Goal: Task Accomplishment & Management: Complete application form

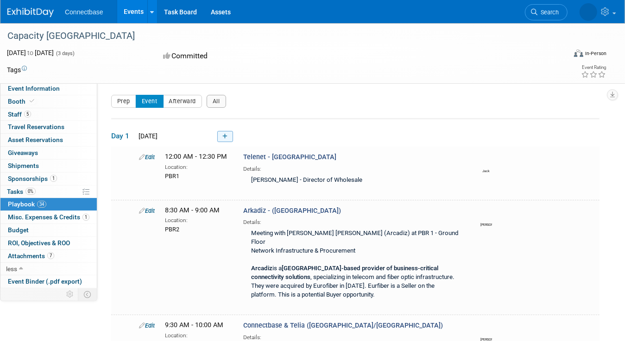
click at [229, 135] on link at bounding box center [225, 136] width 16 height 11
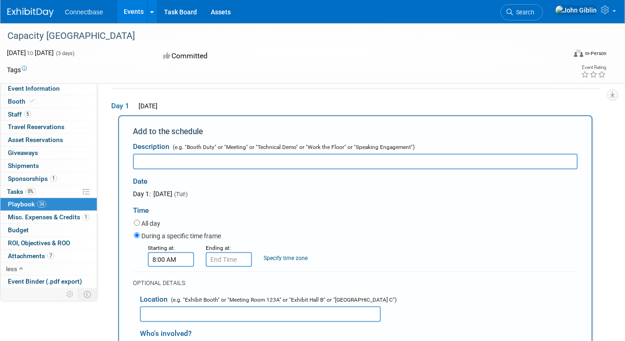
click at [164, 259] on input "8:00 AM" at bounding box center [171, 259] width 46 height 15
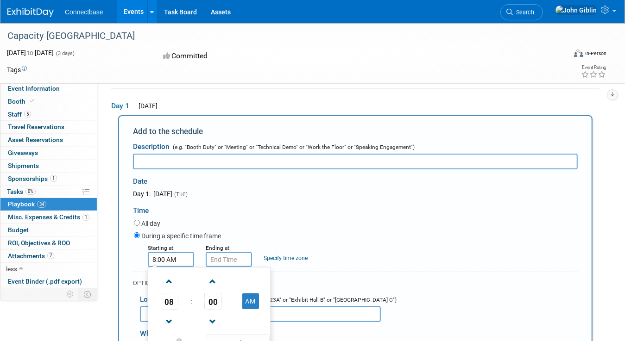
click at [171, 299] on span "08" at bounding box center [170, 301] width 18 height 17
drag, startPoint x: 166, startPoint y: 258, endPoint x: 159, endPoint y: 260, distance: 7.2
click at [157, 259] on input "8:00 AM" at bounding box center [171, 259] width 46 height 15
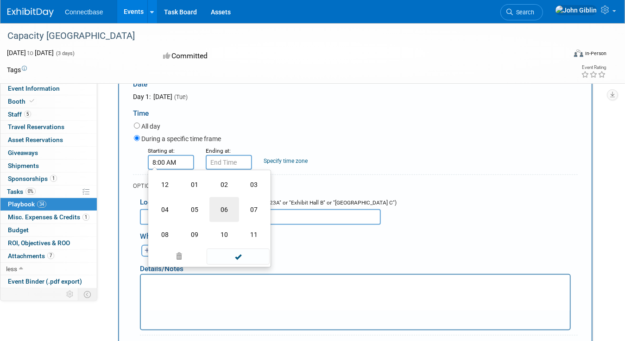
scroll to position [76, 0]
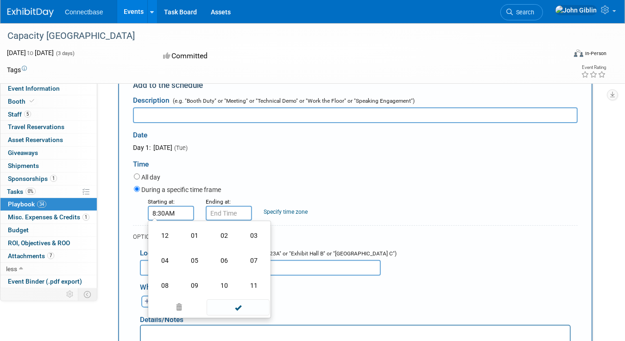
type input "8:30 AM"
click at [216, 211] on input "8:30 AM" at bounding box center [229, 213] width 46 height 15
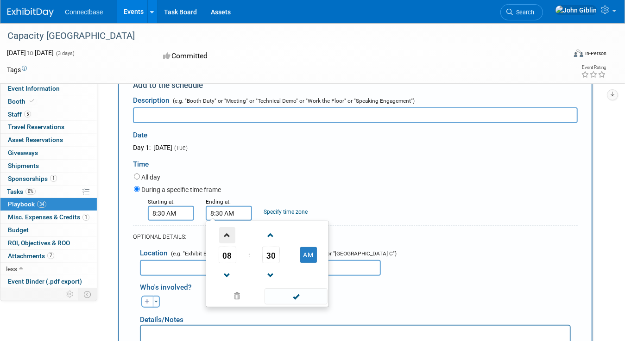
click at [225, 233] on span at bounding box center [227, 235] width 16 height 16
click at [268, 274] on span at bounding box center [271, 276] width 16 height 16
click at [264, 255] on span "28" at bounding box center [271, 255] width 18 height 17
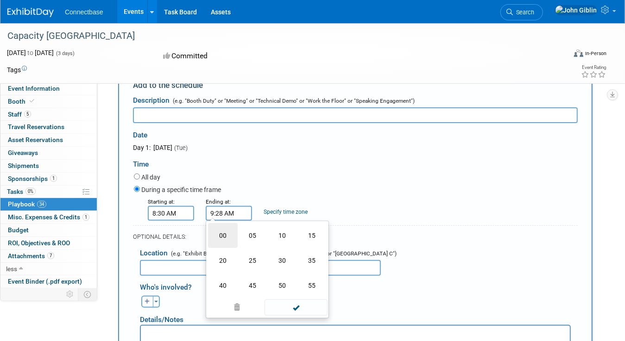
click at [223, 235] on td "00" at bounding box center [223, 235] width 30 height 25
type input "9:00 AM"
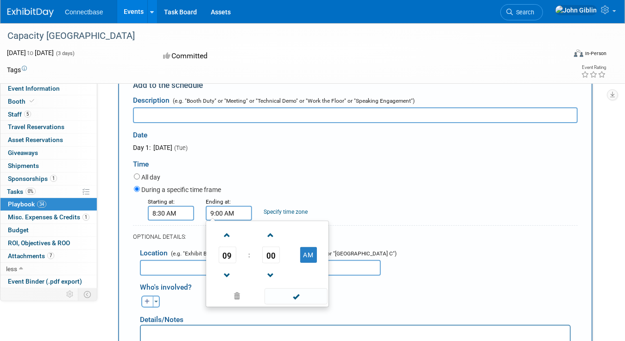
click at [300, 296] on span at bounding box center [295, 297] width 63 height 16
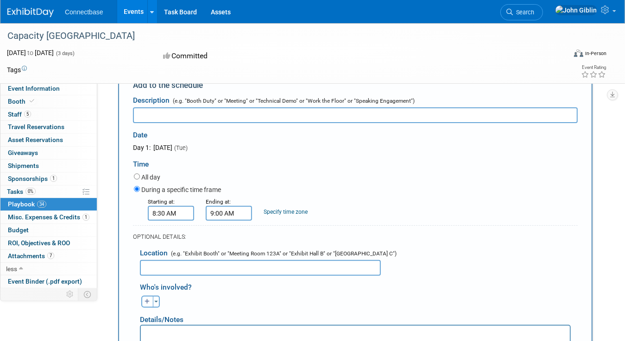
click at [180, 262] on input "text" at bounding box center [260, 268] width 241 height 16
type input "PBR2"
click at [149, 299] on icon "button" at bounding box center [148, 302] width 6 height 6
select select
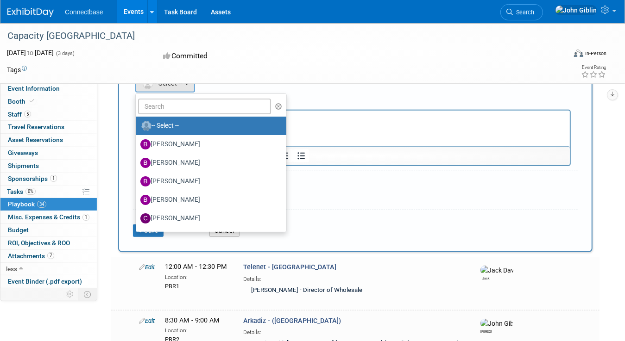
scroll to position [321, 0]
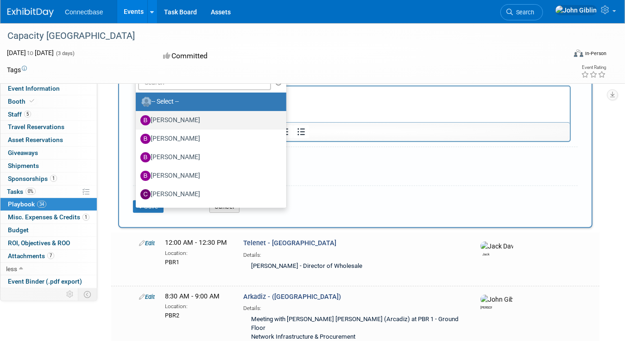
click at [175, 116] on label "[PERSON_NAME]" at bounding box center [208, 120] width 137 height 15
click at [137, 116] on input "[PERSON_NAME]" at bounding box center [134, 119] width 6 height 6
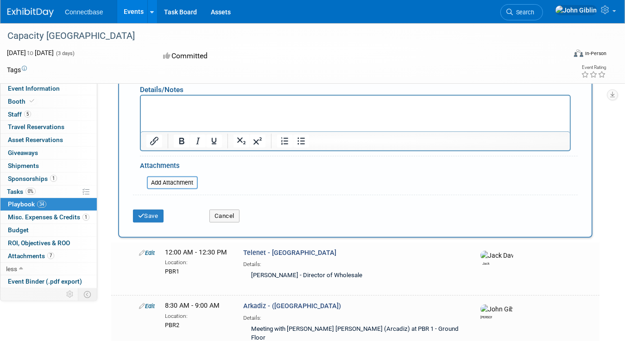
scroll to position [274, 0]
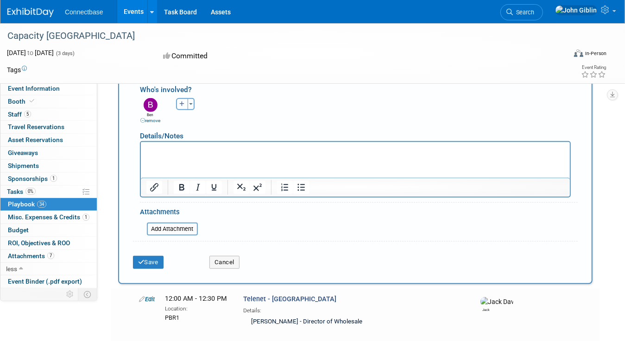
click at [183, 102] on icon "button" at bounding box center [182, 104] width 6 height 6
select select
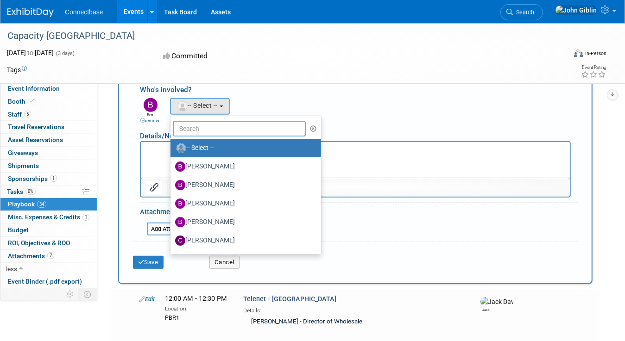
click at [194, 126] on input "text" at bounding box center [239, 129] width 133 height 16
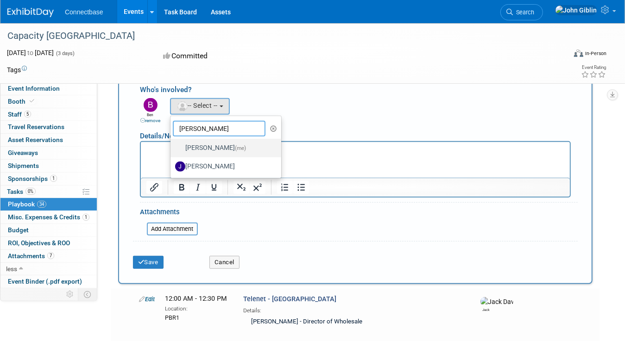
type input "[PERSON_NAME]"
click at [199, 142] on label "[PERSON_NAME] (me)" at bounding box center [223, 148] width 97 height 15
click at [172, 144] on input "[PERSON_NAME] (me)" at bounding box center [169, 147] width 6 height 6
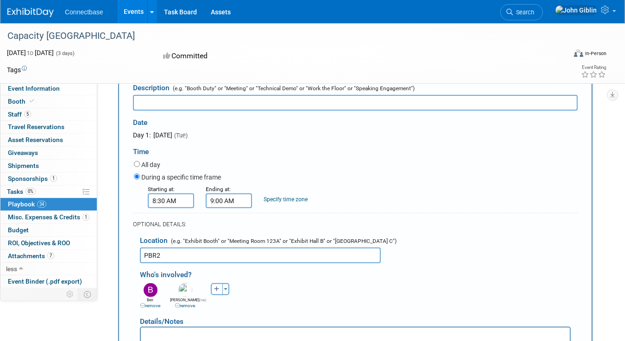
scroll to position [43, 0]
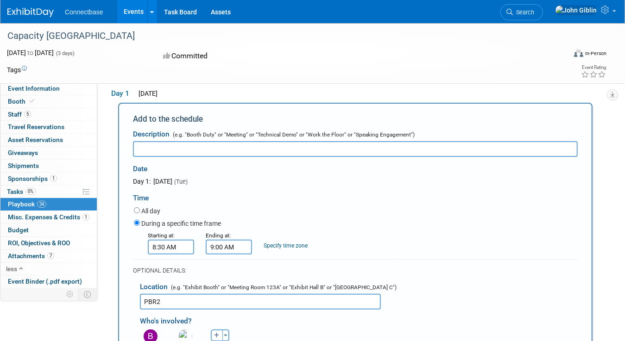
click at [167, 147] on input "text" at bounding box center [355, 149] width 445 height 16
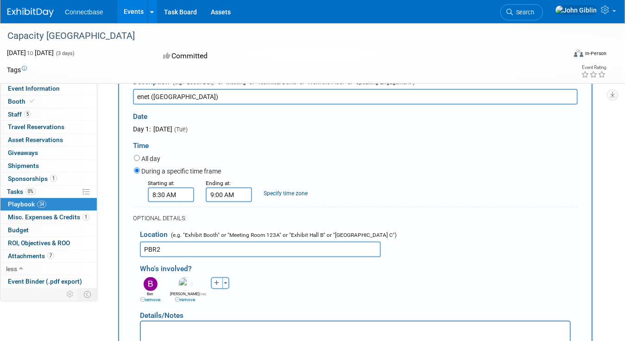
scroll to position [228, 0]
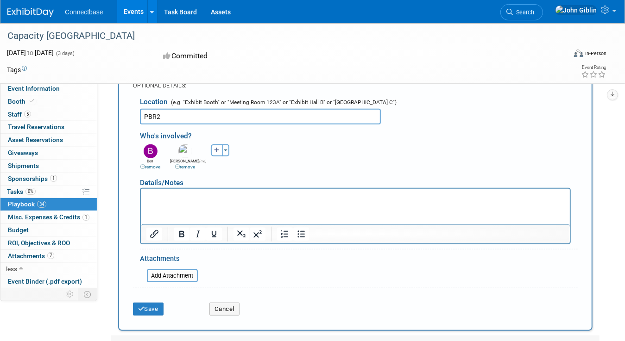
type input "enet ([GEOGRAPHIC_DATA])"
click at [158, 195] on p "Rich Text Area. Press ALT-0 for help." at bounding box center [355, 196] width 418 height 9
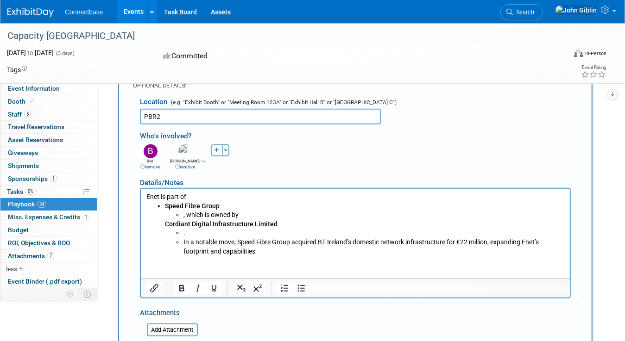
click at [164, 207] on b "Speed Fibre Group" at bounding box center [191, 205] width 55 height 7
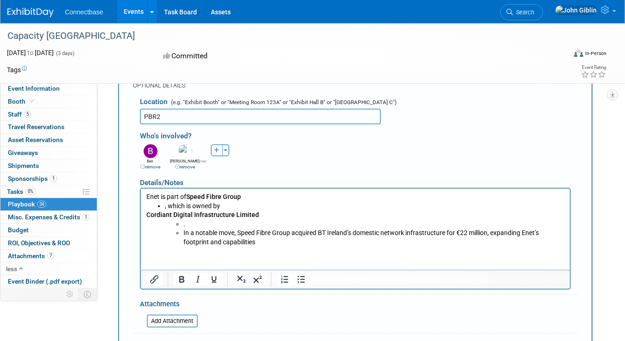
click at [264, 198] on p "Enet is part of Speed Fibre Group" at bounding box center [355, 196] width 418 height 9
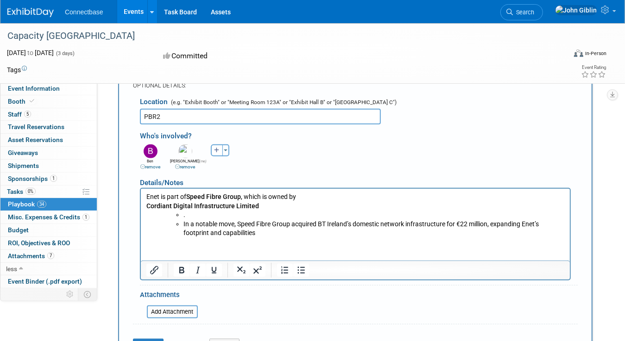
click at [313, 197] on p "Enet is part of Speed Fibre Group , which is owned by" at bounding box center [355, 196] width 418 height 9
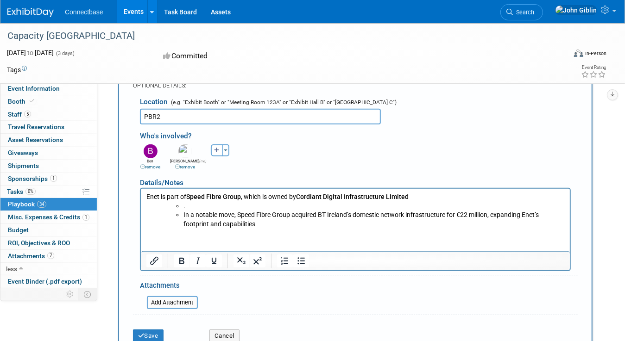
click at [408, 192] on p "Enet is part of Speed Fibre Group , which is owned by Cordiant Digital Infrastr…" at bounding box center [355, 196] width 418 height 9
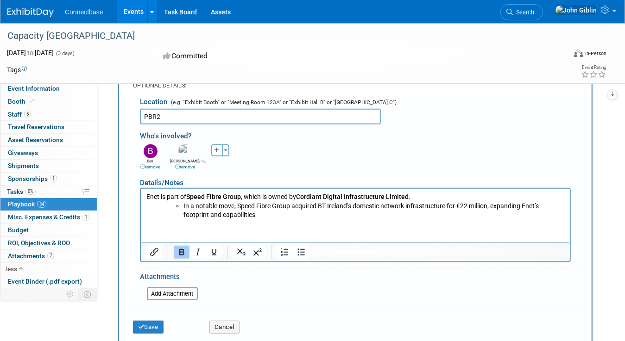
click at [415, 197] on p "Enet is part of Speed Fibre Group , which is owned by Cordiant Digital Infrastr…" at bounding box center [355, 196] width 418 height 9
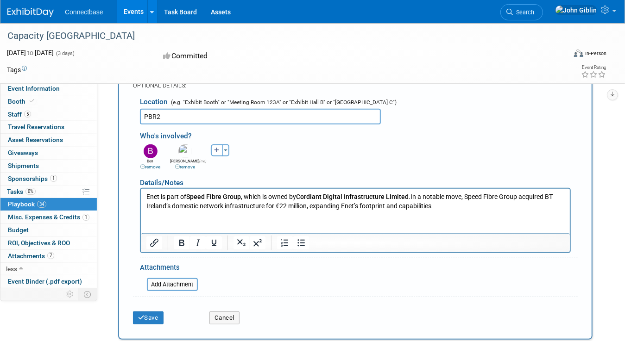
click at [154, 210] on html "Enet is part of Speed Fibre Group , which is owned by Cordiant Digital Infrastr…" at bounding box center [354, 200] width 429 height 22
click at [463, 202] on p "Enet is part of Speed Fibre Group , which is owned by Cordiant Digital Infrastr…" at bounding box center [355, 201] width 418 height 18
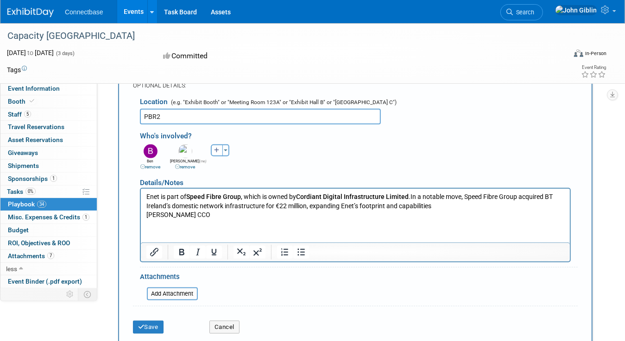
click at [147, 196] on p "Enet is part of Speed Fibre Group , which is owned by Cordiant Digital Infrastr…" at bounding box center [355, 201] width 418 height 18
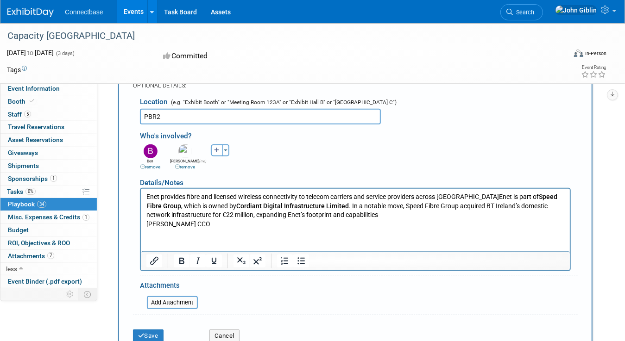
click at [464, 195] on p "Enet provides fibre and licensed wireless connectivity to telecom carriers and …" at bounding box center [355, 205] width 418 height 27
click at [461, 196] on p "Enet provides fibre and licensed wireless connectivity to telecom carriers and …" at bounding box center [355, 205] width 418 height 27
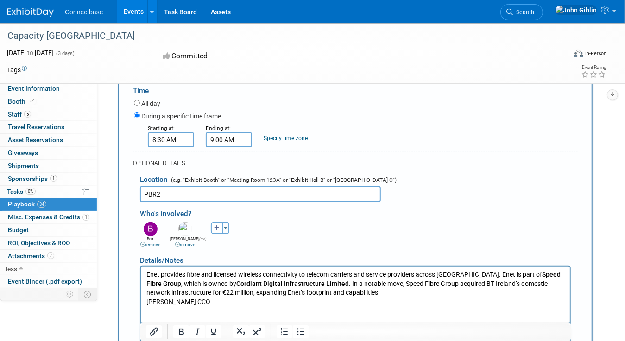
scroll to position [135, 0]
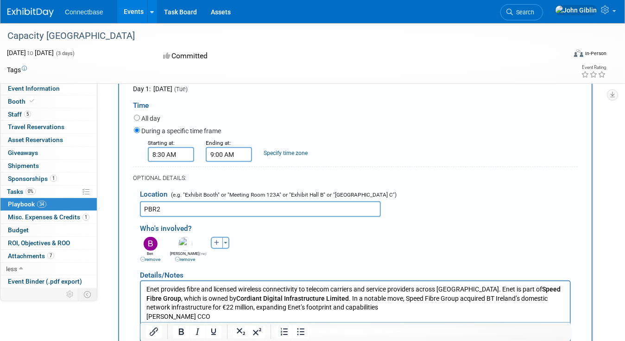
click at [187, 213] on input "PBR2" at bounding box center [260, 209] width 241 height 16
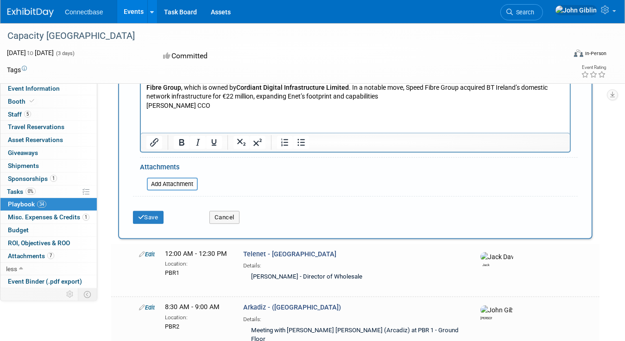
scroll to position [367, 0]
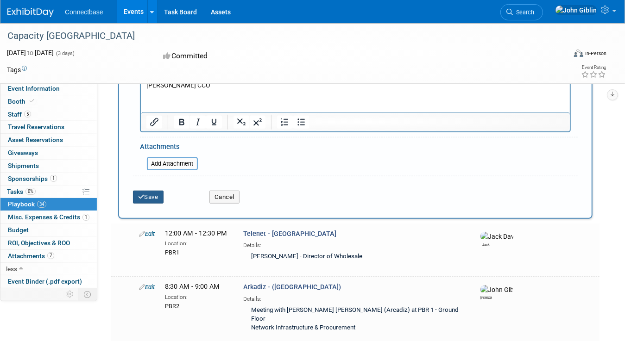
type input "PBR2 - BEN required"
click at [145, 195] on button "Save" at bounding box center [148, 197] width 31 height 13
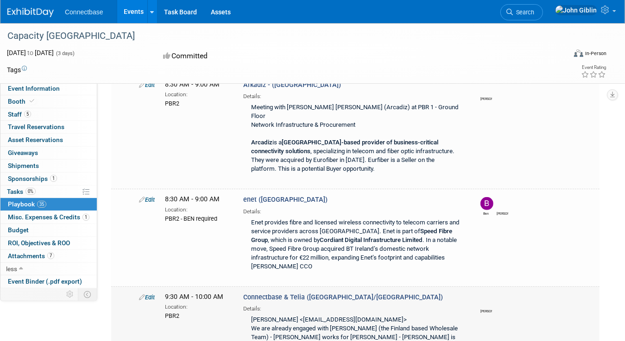
scroll to position [143, 0]
